Goal: Task Accomplishment & Management: Complete application form

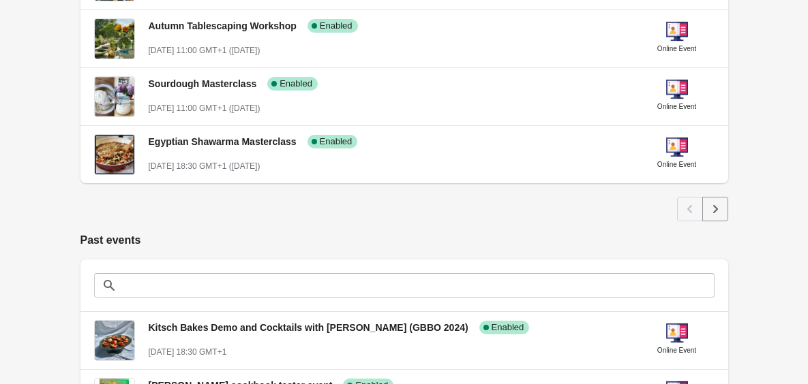
scroll to position [754, 0]
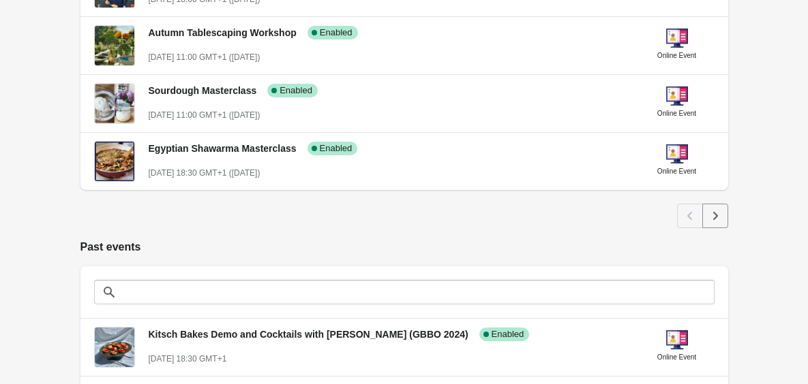
click at [719, 214] on icon "Next" at bounding box center [715, 216] width 14 height 14
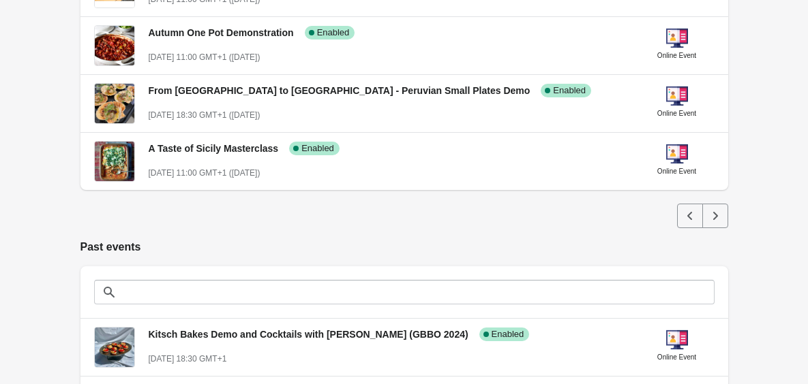
click at [719, 214] on icon "Next" at bounding box center [715, 216] width 14 height 14
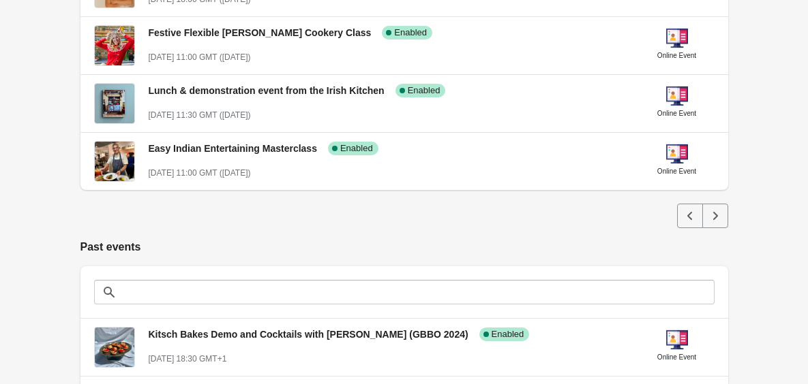
click at [719, 214] on icon "Next" at bounding box center [715, 216] width 14 height 14
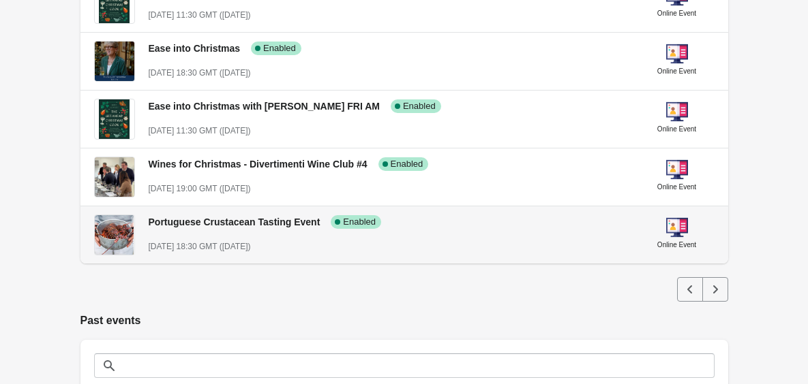
scroll to position [677, 0]
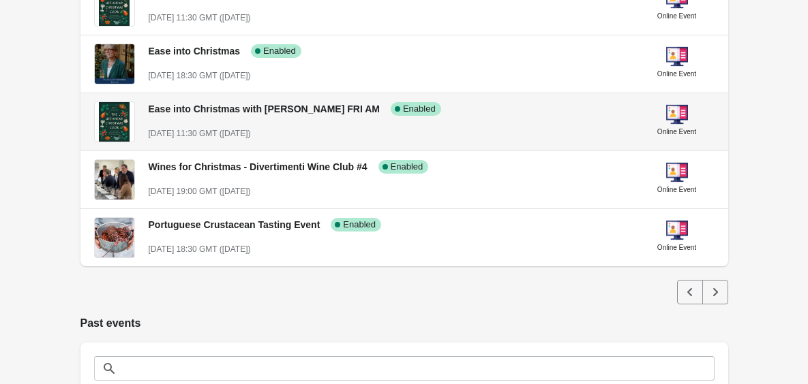
click at [530, 121] on div "Ease into Christmas with Jane Lovett FRI AM Success Complete Enabled November 2…" at bounding box center [389, 116] width 480 height 50
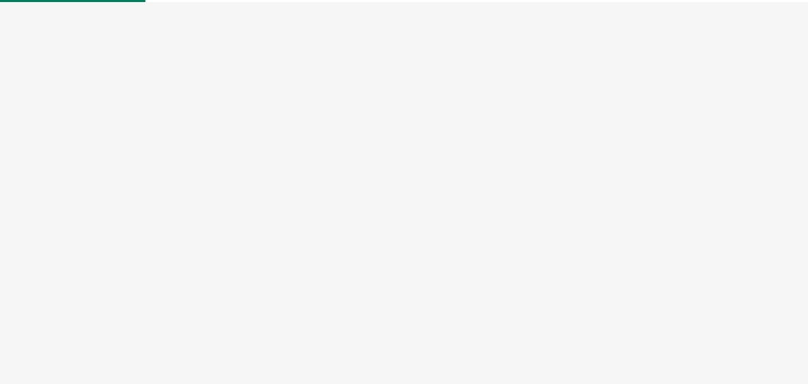
select select "US"
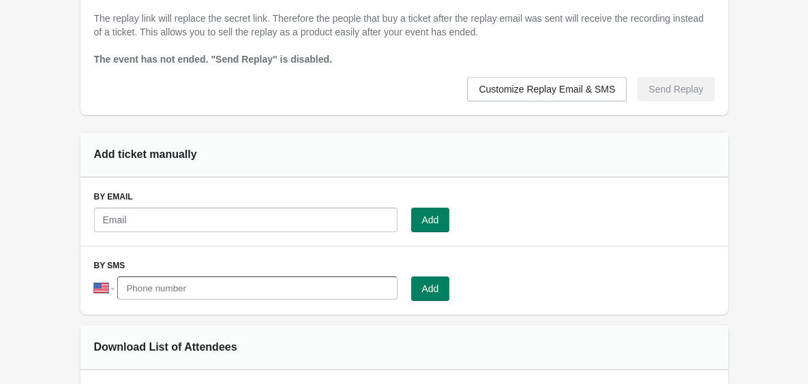
scroll to position [925, 0]
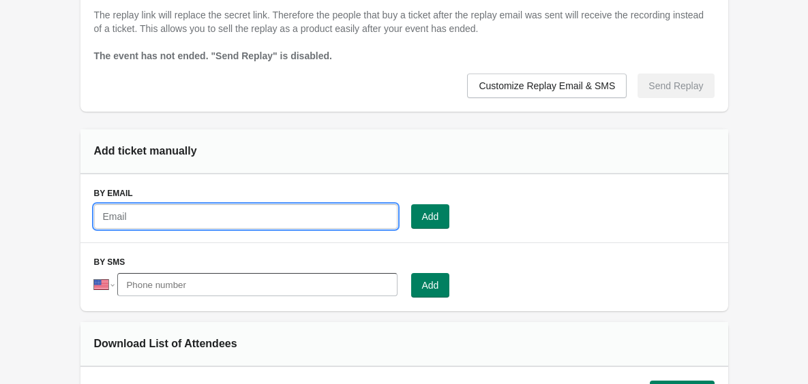
click at [284, 215] on input "text" at bounding box center [245, 216] width 303 height 25
paste input "annacoward@me.com"
type input "annacoward@me.com"
click at [417, 217] on button "Add" at bounding box center [430, 216] width 39 height 25
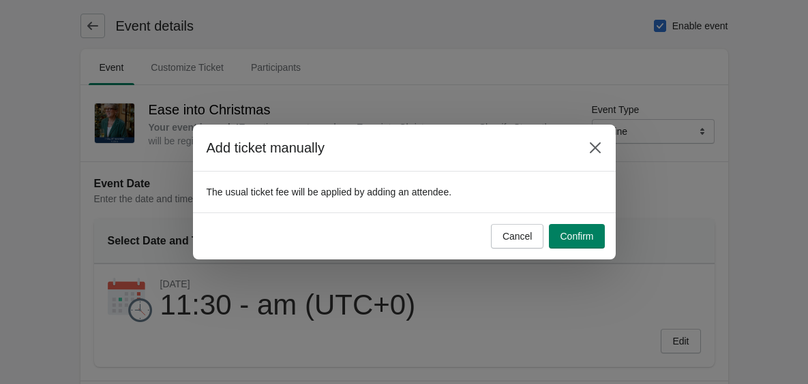
scroll to position [0, 0]
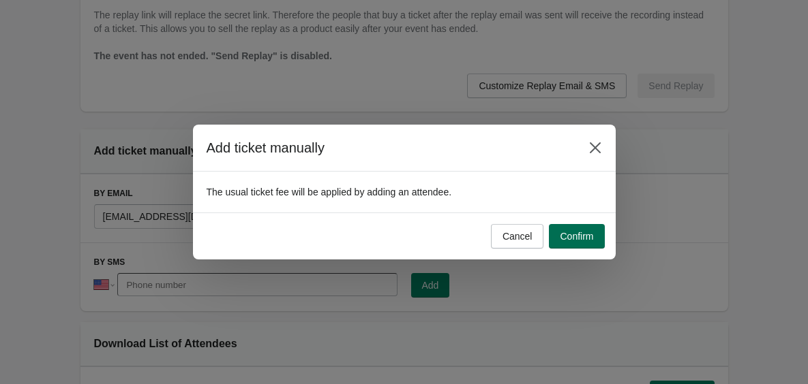
click at [567, 235] on span "Confirm" at bounding box center [576, 236] width 33 height 11
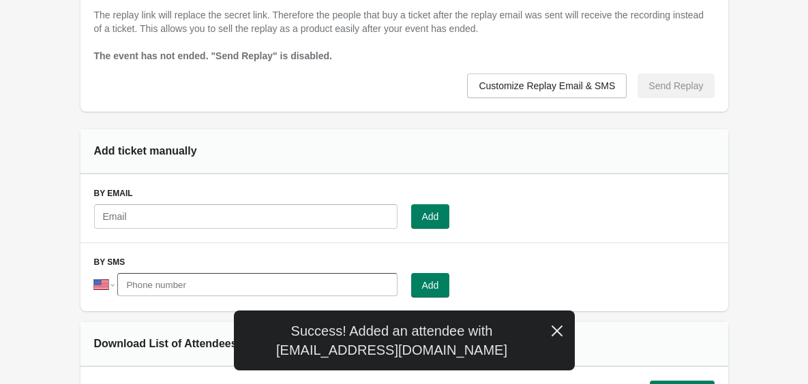
scroll to position [1042, 0]
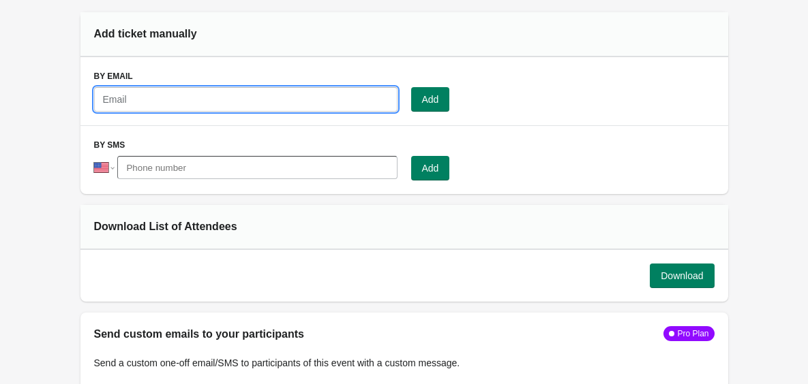
click at [343, 87] on input "text" at bounding box center [245, 99] width 303 height 25
paste input "fionasargeant@me.com"
type input "fionasargeant@me.com"
click at [425, 97] on span "Add" at bounding box center [430, 99] width 17 height 11
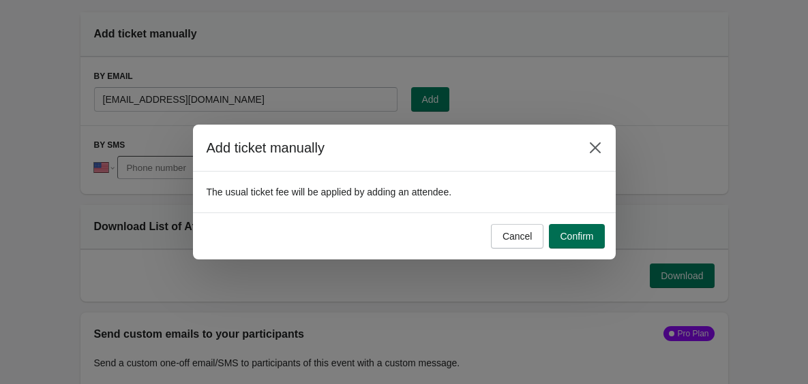
click at [584, 239] on span "Confirm" at bounding box center [576, 236] width 33 height 11
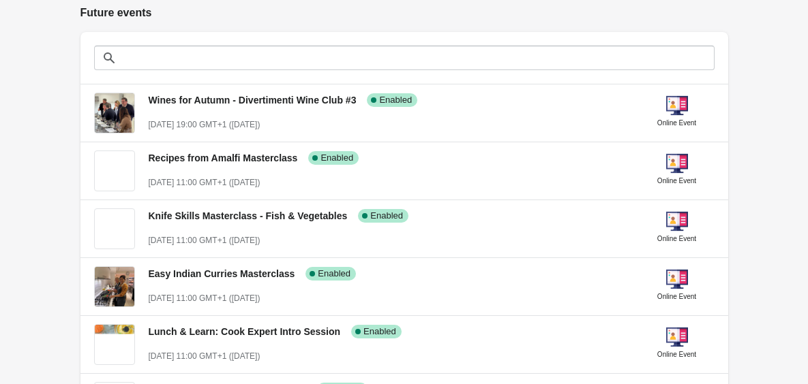
scroll to position [287, 0]
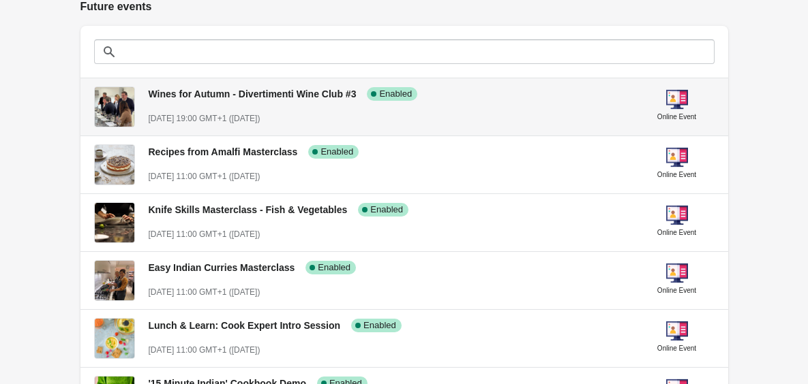
click at [323, 104] on div "Wines for Autumn - Divertimenti Wine Club #3 Success Complete Enabled [DATE] 19…" at bounding box center [389, 101] width 480 height 50
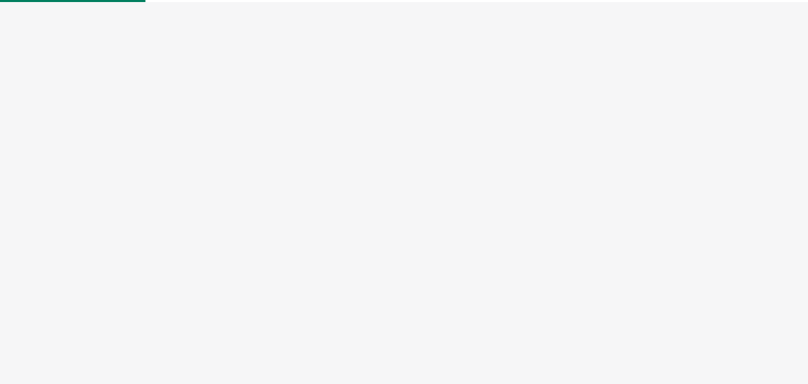
select select "US"
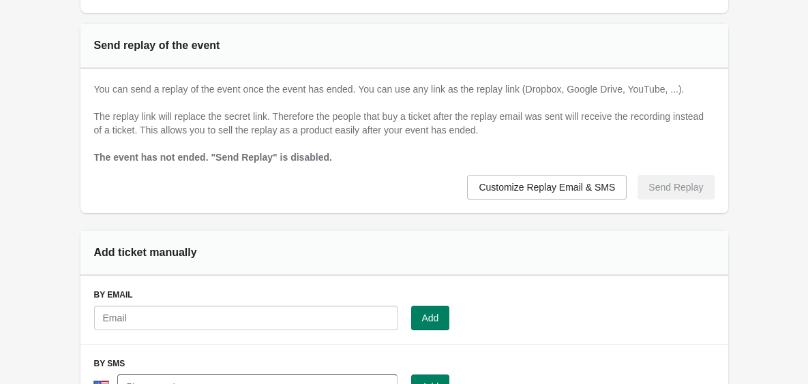
scroll to position [874, 0]
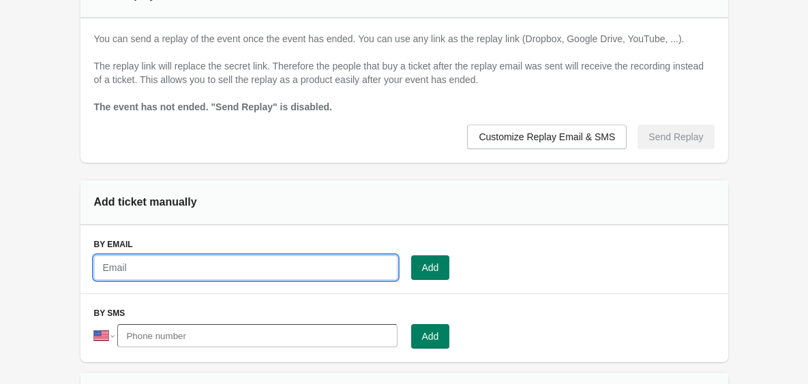
click at [242, 264] on input "text" at bounding box center [245, 268] width 303 height 25
paste input "[EMAIL_ADDRESS][DOMAIN_NAME]"
type input "[EMAIL_ADDRESS][DOMAIN_NAME]"
click at [436, 262] on span "Add" at bounding box center [430, 267] width 17 height 11
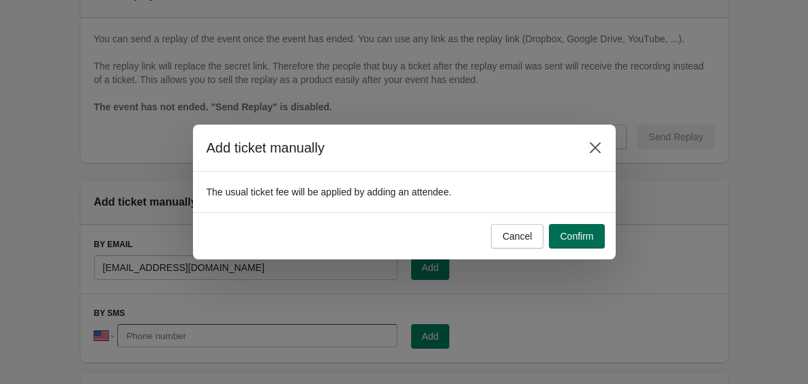
click at [587, 235] on span "Confirm" at bounding box center [576, 236] width 33 height 11
